Goal: Browse casually

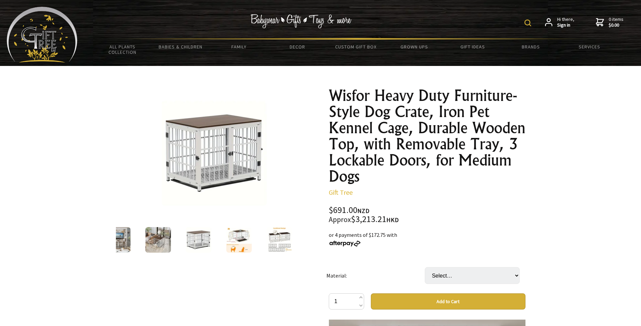
click at [239, 239] on img at bounding box center [239, 240] width 26 height 26
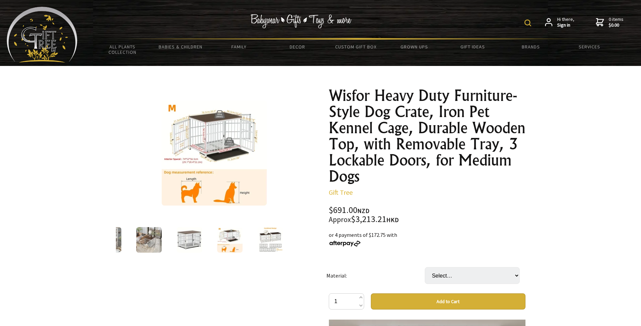
click at [275, 238] on img at bounding box center [270, 240] width 26 height 26
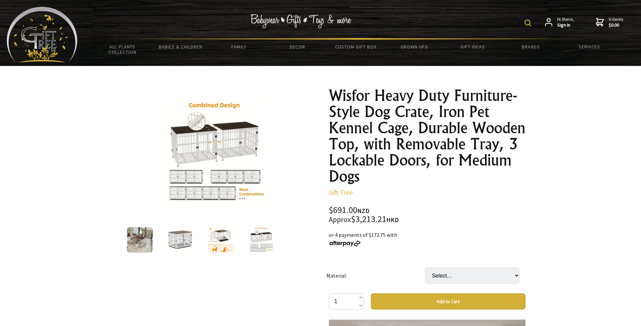
click at [224, 237] on img at bounding box center [221, 240] width 26 height 26
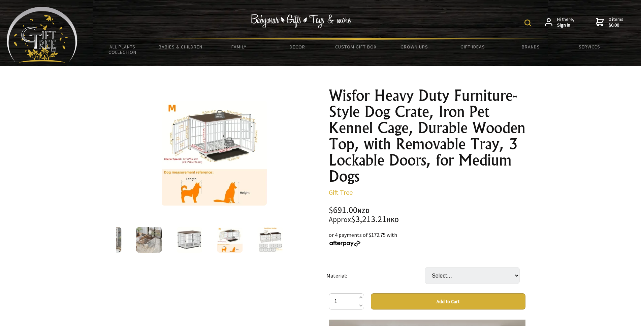
click at [187, 242] on img at bounding box center [189, 240] width 26 height 26
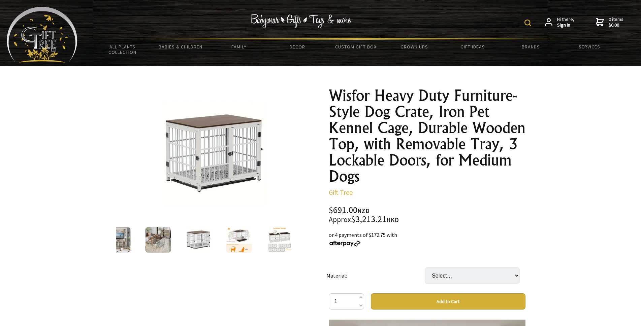
click at [156, 247] on img at bounding box center [158, 240] width 26 height 26
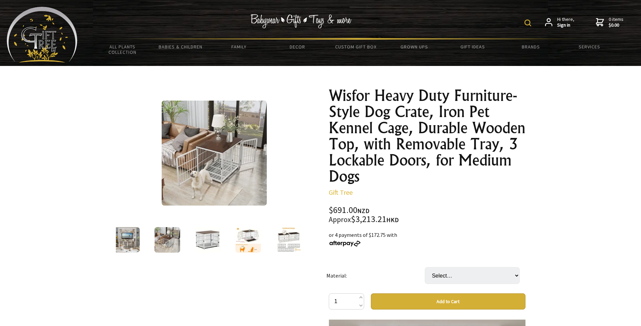
click at [131, 248] on img at bounding box center [127, 240] width 26 height 26
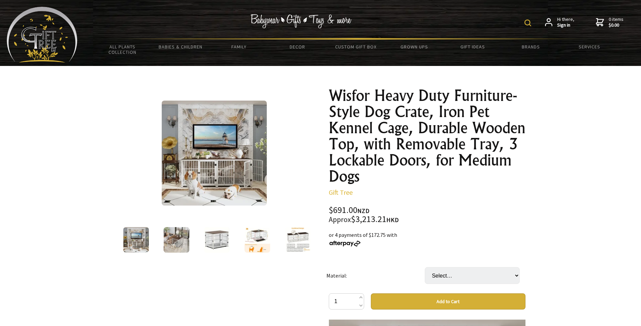
click at [138, 242] on img at bounding box center [136, 240] width 26 height 26
click at [172, 242] on img at bounding box center [177, 240] width 26 height 26
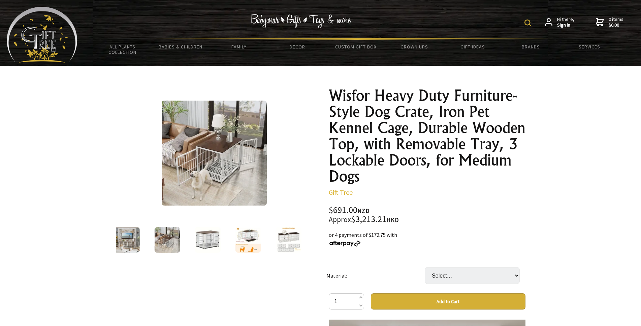
click at [204, 241] on img at bounding box center [208, 240] width 26 height 26
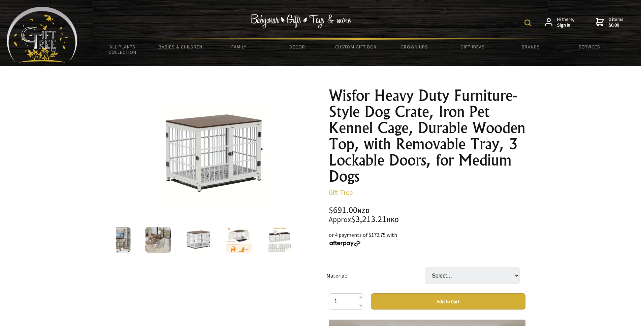
click at [241, 236] on img at bounding box center [239, 240] width 26 height 26
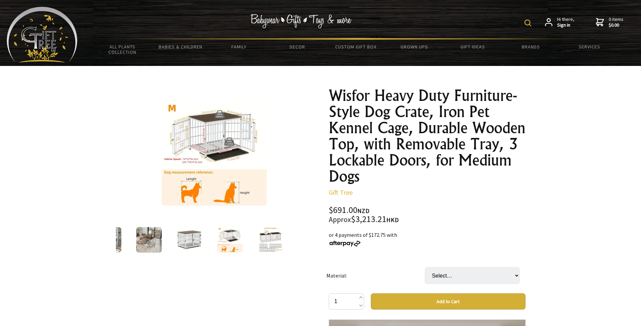
click at [266, 242] on img at bounding box center [270, 240] width 26 height 26
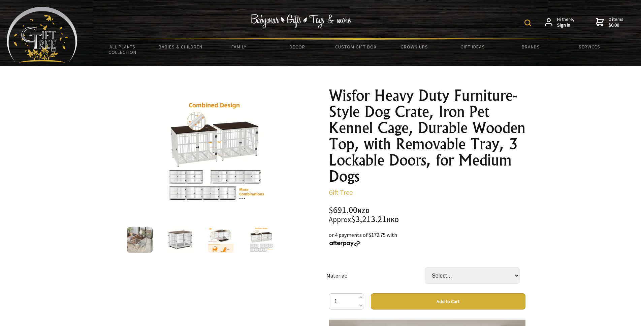
click at [212, 243] on img at bounding box center [221, 240] width 26 height 26
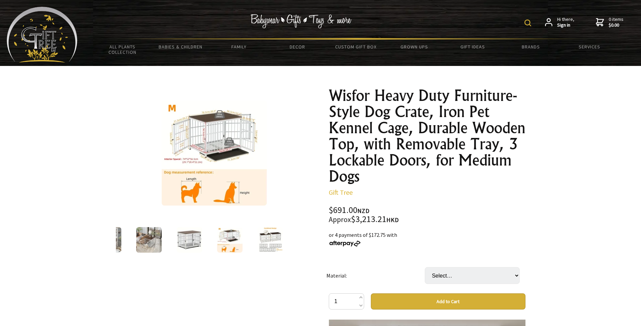
click at [265, 239] on img at bounding box center [270, 240] width 26 height 26
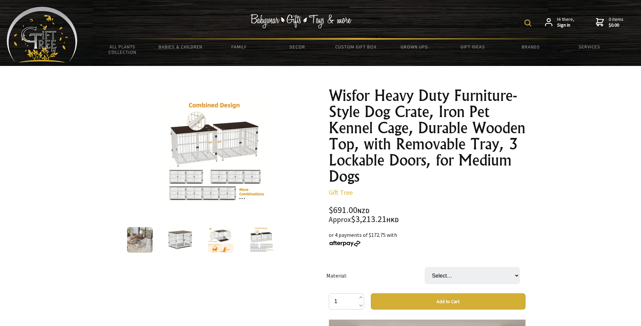
click at [227, 188] on img at bounding box center [214, 153] width 105 height 105
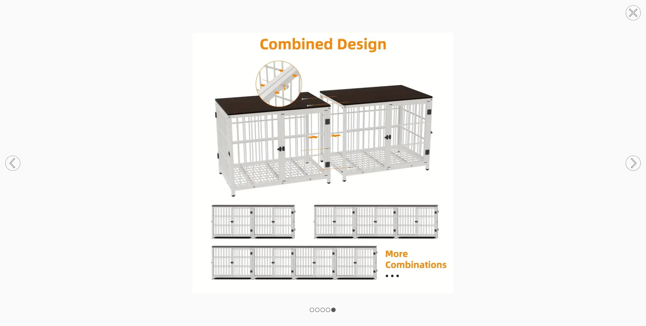
click at [14, 167] on icon at bounding box center [12, 163] width 4 height 8
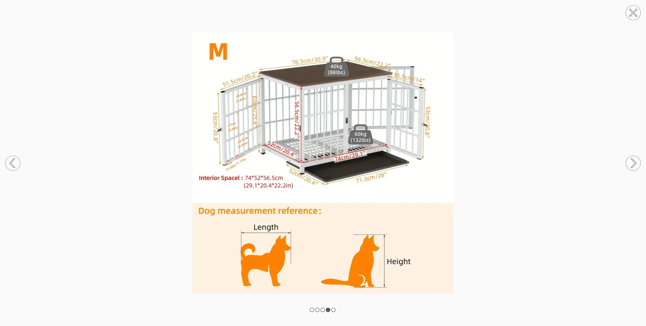
click at [13, 166] on icon at bounding box center [12, 163] width 4 height 8
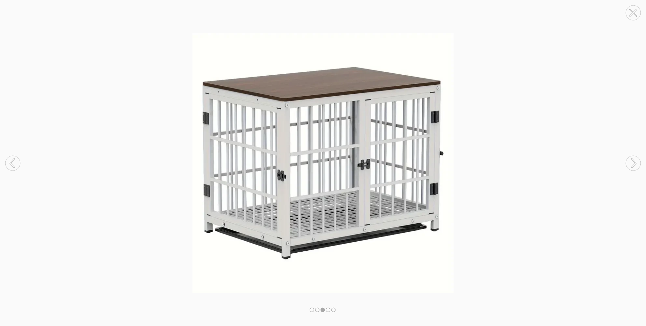
click at [13, 166] on icon at bounding box center [12, 163] width 4 height 9
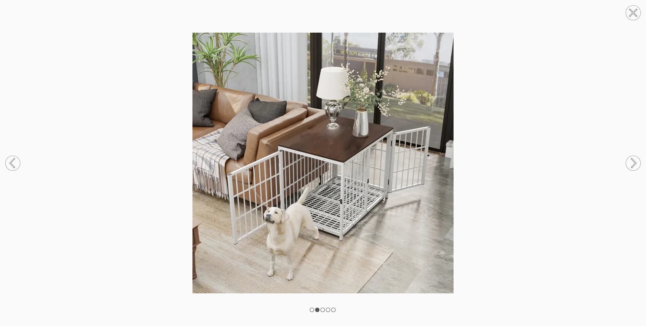
click at [14, 166] on circle at bounding box center [12, 163] width 15 height 15
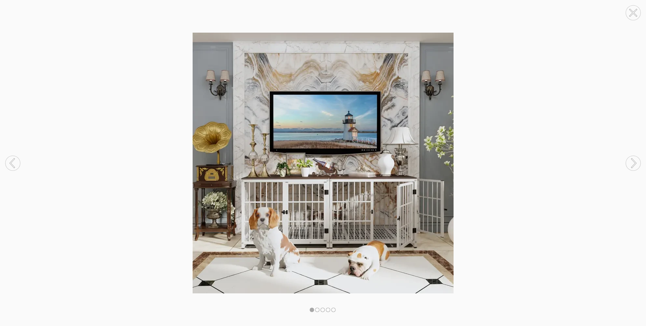
click at [14, 166] on circle at bounding box center [12, 163] width 15 height 15
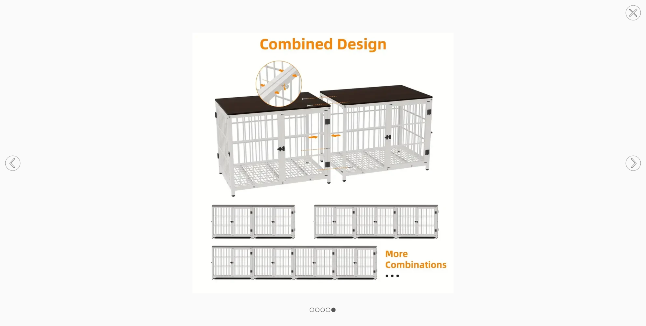
click at [635, 162] on icon at bounding box center [634, 163] width 4 height 9
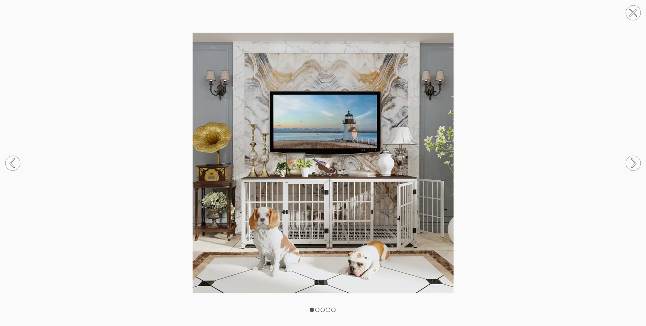
click at [635, 162] on icon at bounding box center [634, 163] width 4 height 9
